Goal: Information Seeking & Learning: Learn about a topic

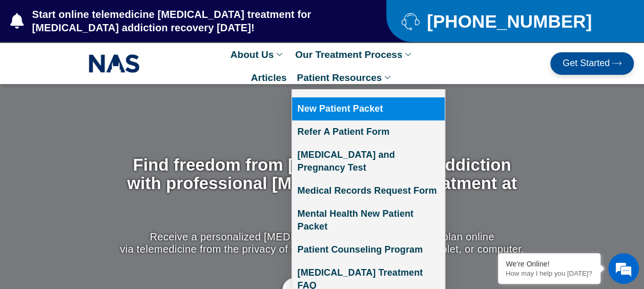
click at [325, 107] on link "New Patient Packet" at bounding box center [368, 108] width 153 height 23
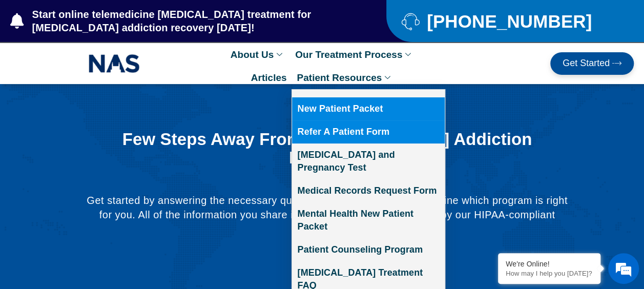
click at [343, 126] on link "Refer A Patient Form" at bounding box center [368, 131] width 153 height 23
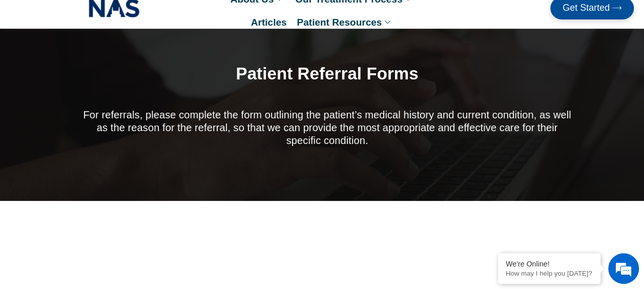
scroll to position [51, 0]
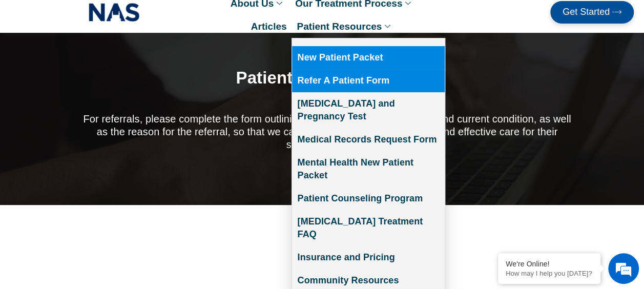
click at [337, 54] on link "New Patient Packet" at bounding box center [368, 57] width 153 height 23
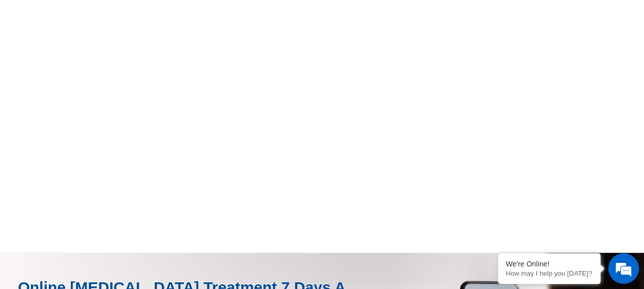
scroll to position [717, 0]
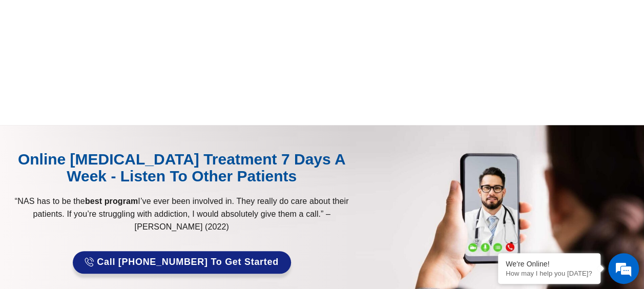
scroll to position [430, 0]
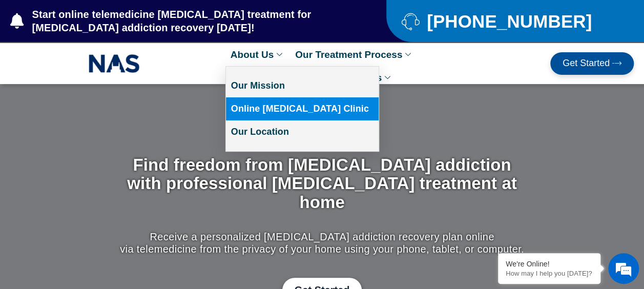
click at [284, 103] on link "Online [MEDICAL_DATA] Clinic" at bounding box center [302, 108] width 153 height 23
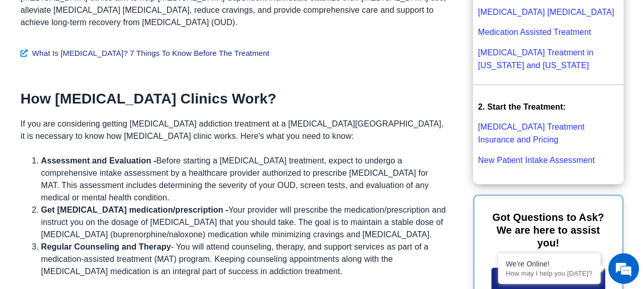
scroll to position [757, 0]
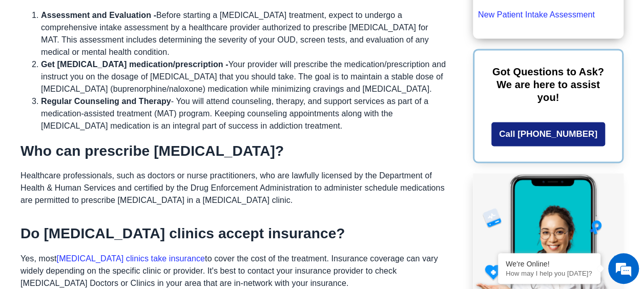
drag, startPoint x: 571, startPoint y: 119, endPoint x: 431, endPoint y: 143, distance: 142.9
click at [431, 143] on h2 "Who can prescribe Suboxone?" at bounding box center [233, 150] width 427 height 17
